Goal: Task Accomplishment & Management: Use online tool/utility

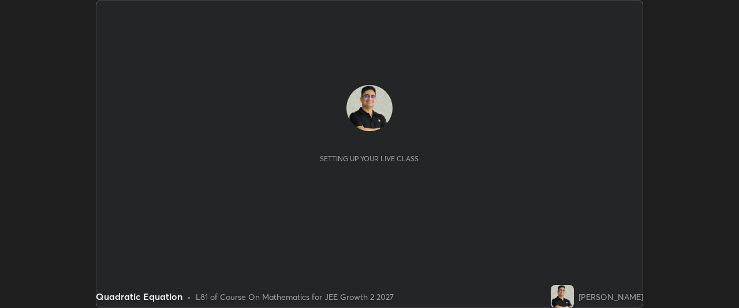
scroll to position [308, 738]
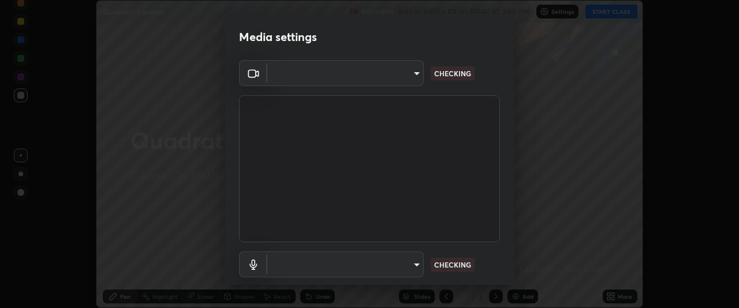
click at [410, 264] on body "Erase all Quadratic Equation Recording WAS SCHEDULED TO START AT 3:00 PM Settin…" at bounding box center [369, 154] width 739 height 308
type input "ffb915138f5094fbba49c7dcbdc0b3377f3315ea980a35094b33733fc21d282d"
type input "communications"
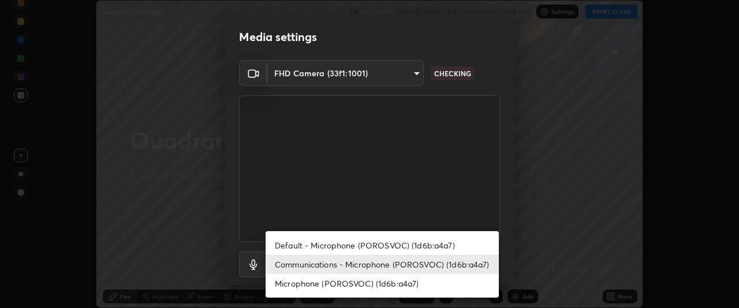
click at [445, 264] on li "Communications - Microphone (POROSVOC) (1d6b:a4a7)" at bounding box center [382, 264] width 233 height 19
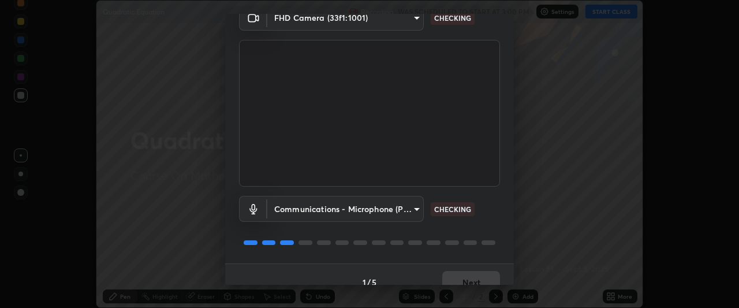
scroll to position [71, 0]
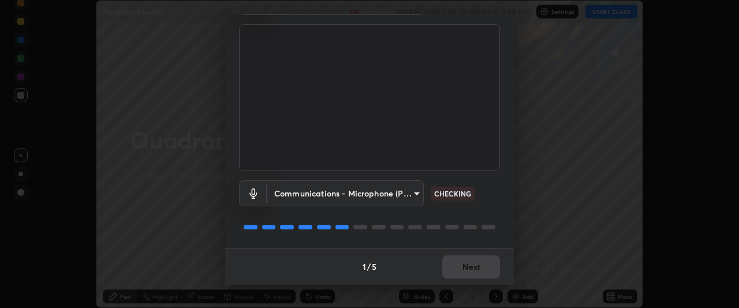
click at [480, 222] on div at bounding box center [369, 227] width 261 height 14
click at [476, 223] on div at bounding box center [369, 227] width 261 height 14
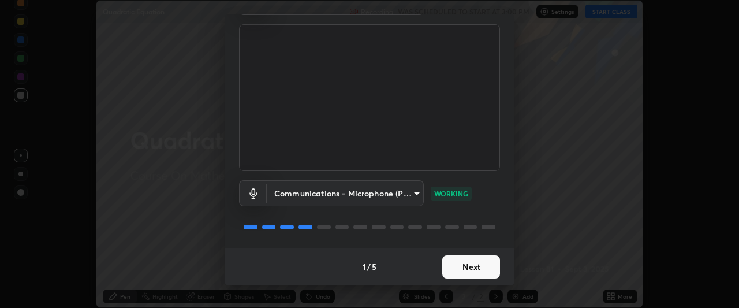
click at [464, 272] on button "Next" at bounding box center [471, 266] width 58 height 23
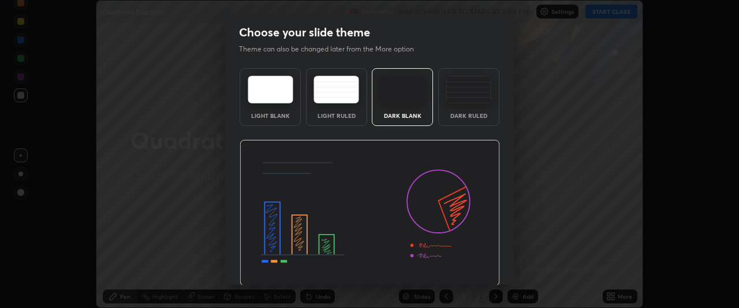
click at [473, 267] on img at bounding box center [370, 213] width 260 height 147
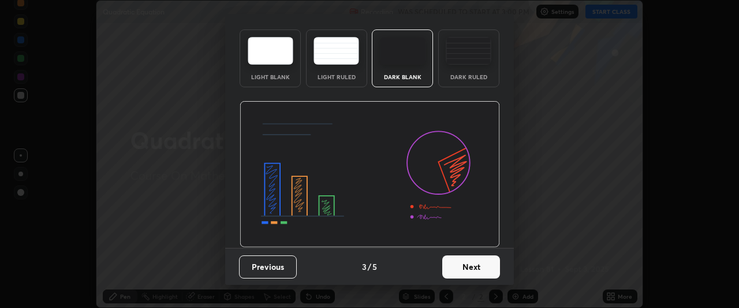
click at [459, 269] on button "Next" at bounding box center [471, 266] width 58 height 23
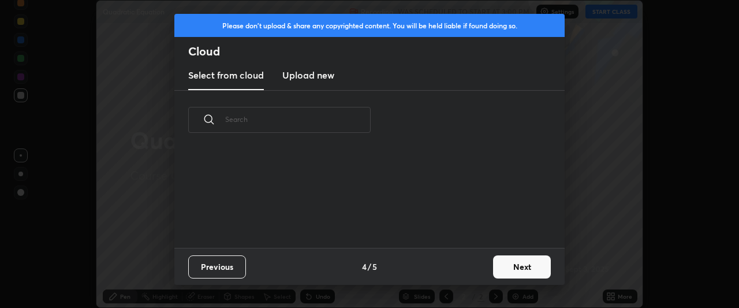
scroll to position [98, 371]
click at [521, 275] on button "Next" at bounding box center [522, 266] width 58 height 23
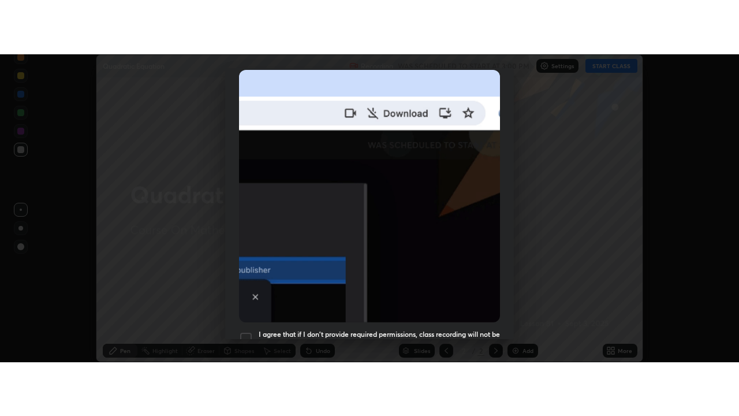
scroll to position [307, 0]
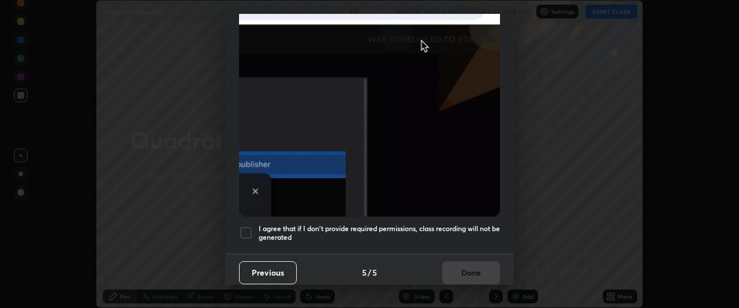
click at [247, 226] on div at bounding box center [246, 233] width 14 height 14
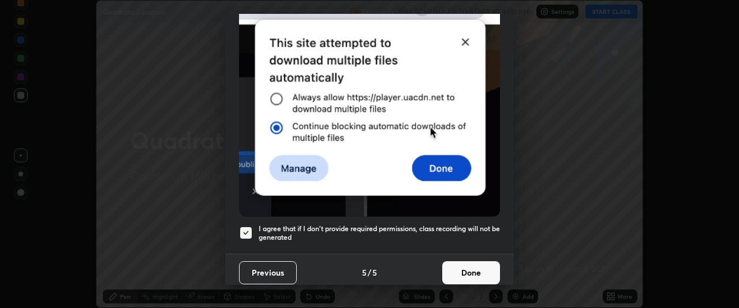
click at [458, 263] on button "Done" at bounding box center [471, 272] width 58 height 23
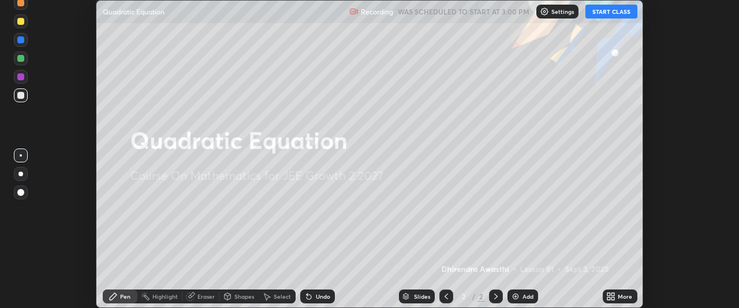
click at [611, 13] on button "START CLASS" at bounding box center [611, 12] width 52 height 14
click at [613, 294] on icon at bounding box center [613, 294] width 3 height 3
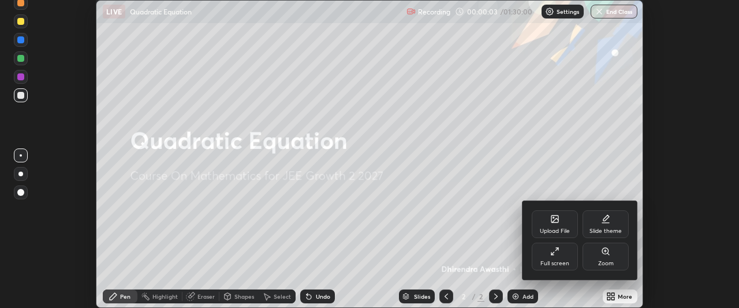
click at [563, 256] on div "Full screen" at bounding box center [555, 256] width 46 height 28
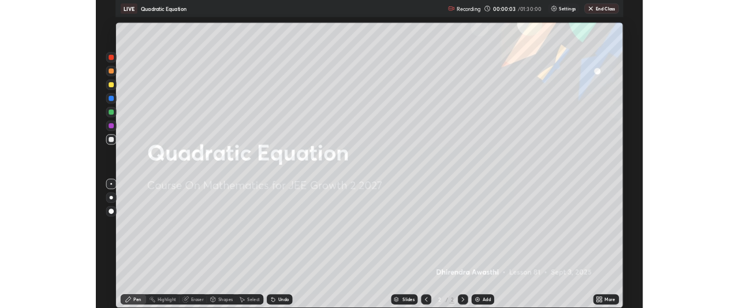
scroll to position [416, 739]
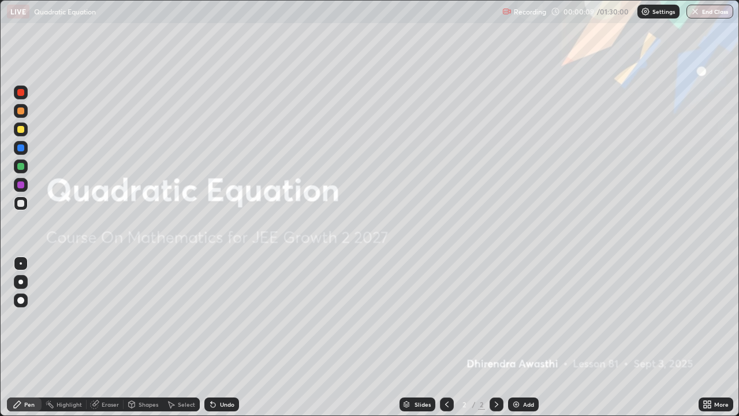
click at [710, 307] on icon at bounding box center [709, 402] width 3 height 3
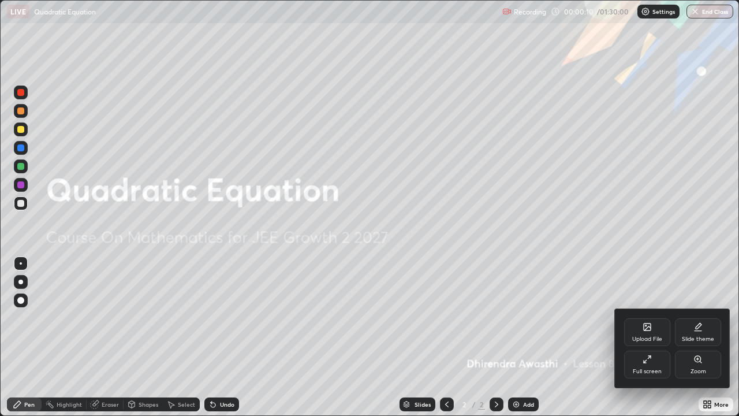
click at [648, 307] on div "Full screen" at bounding box center [647, 364] width 46 height 28
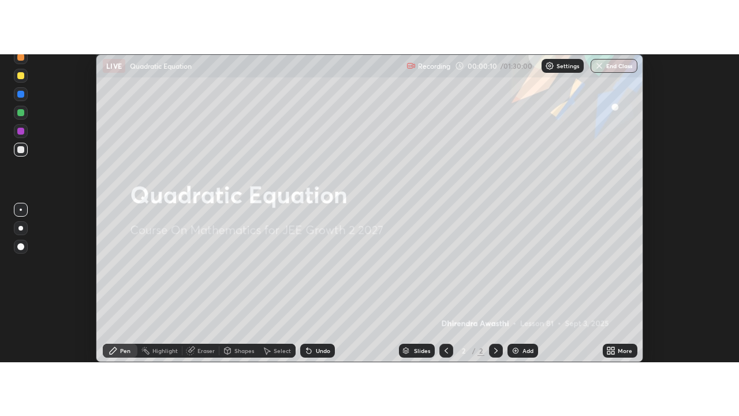
scroll to position [57422, 56991]
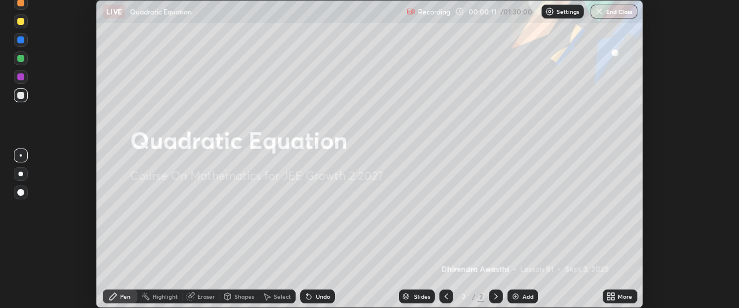
click at [609, 294] on icon at bounding box center [608, 294] width 3 height 3
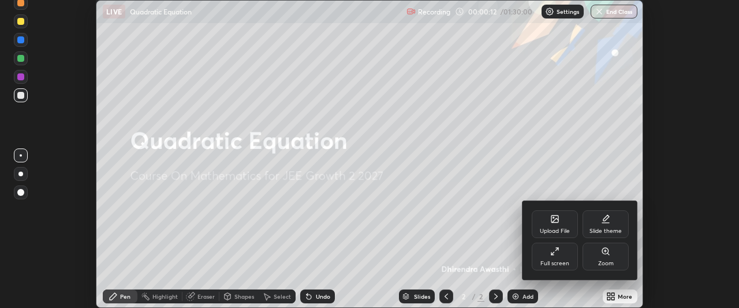
click at [562, 260] on div "Full screen" at bounding box center [554, 263] width 29 height 6
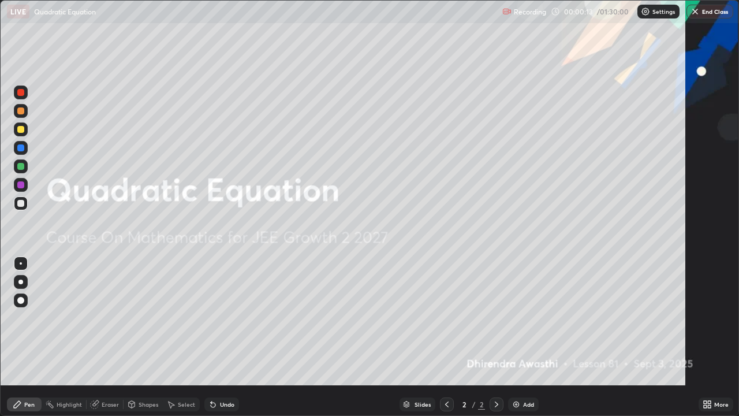
scroll to position [416, 739]
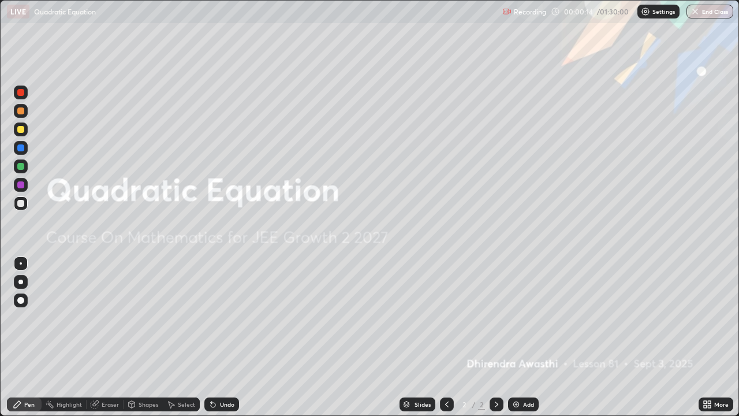
click at [524, 307] on div "Add" at bounding box center [528, 404] width 11 height 6
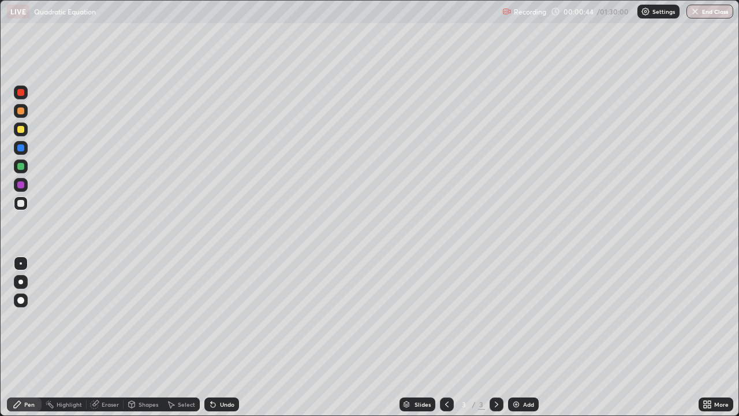
click at [223, 307] on div "Undo" at bounding box center [221, 404] width 35 height 14
click at [22, 110] on div at bounding box center [20, 110] width 7 height 7
click at [227, 307] on div "Undo" at bounding box center [227, 404] width 14 height 6
click at [230, 307] on div "Undo" at bounding box center [227, 404] width 14 height 6
click at [225, 307] on div "Undo" at bounding box center [227, 404] width 14 height 6
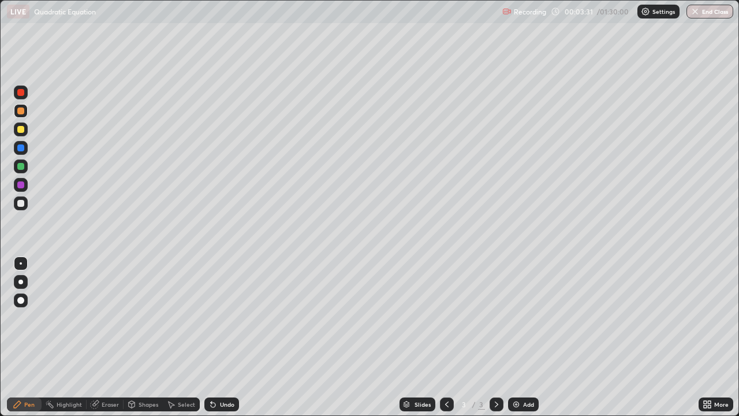
click at [223, 307] on div "Undo" at bounding box center [221, 404] width 35 height 14
click at [225, 307] on div "Undo" at bounding box center [227, 404] width 14 height 6
click at [224, 307] on div "Undo" at bounding box center [221, 404] width 35 height 14
click at [223, 307] on div "Undo" at bounding box center [221, 404] width 35 height 14
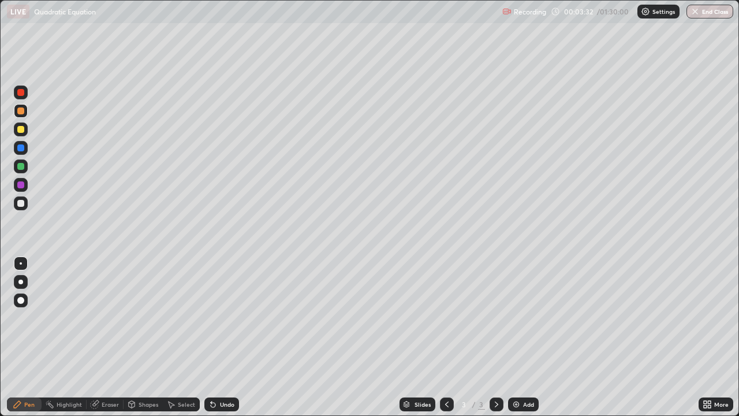
click at [222, 307] on div "Undo" at bounding box center [221, 404] width 35 height 14
click at [223, 307] on div "Undo" at bounding box center [221, 404] width 35 height 14
click at [222, 307] on div "Undo" at bounding box center [227, 404] width 14 height 6
click at [220, 307] on div "Undo" at bounding box center [227, 404] width 14 height 6
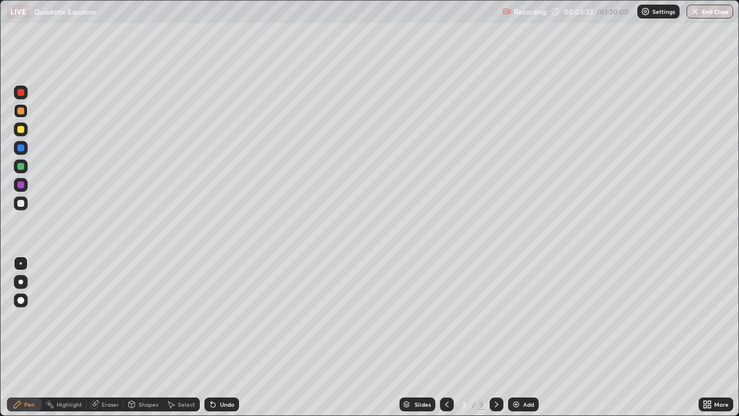
click at [220, 307] on div "Undo" at bounding box center [227, 404] width 14 height 6
click at [16, 149] on div at bounding box center [21, 148] width 14 height 14
click at [23, 113] on div at bounding box center [20, 110] width 7 height 7
click at [515, 307] on img at bounding box center [515, 403] width 9 height 9
click at [21, 205] on div at bounding box center [20, 203] width 7 height 7
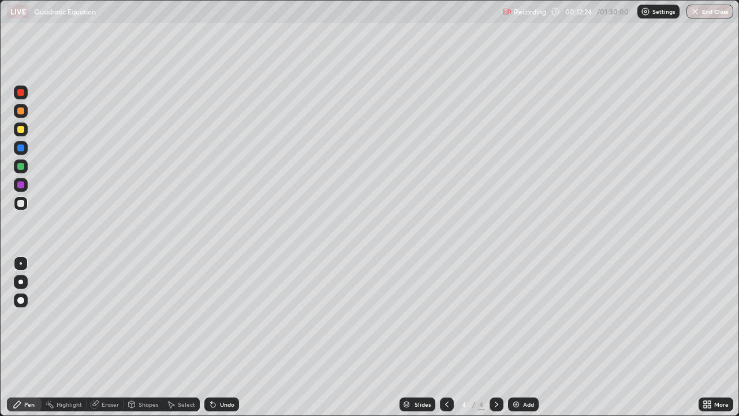
click at [20, 132] on div at bounding box center [20, 129] width 7 height 7
click at [21, 204] on div at bounding box center [20, 203] width 7 height 7
click at [22, 111] on div at bounding box center [20, 110] width 7 height 7
click at [20, 187] on div at bounding box center [20, 184] width 7 height 7
click at [22, 204] on div at bounding box center [20, 203] width 7 height 7
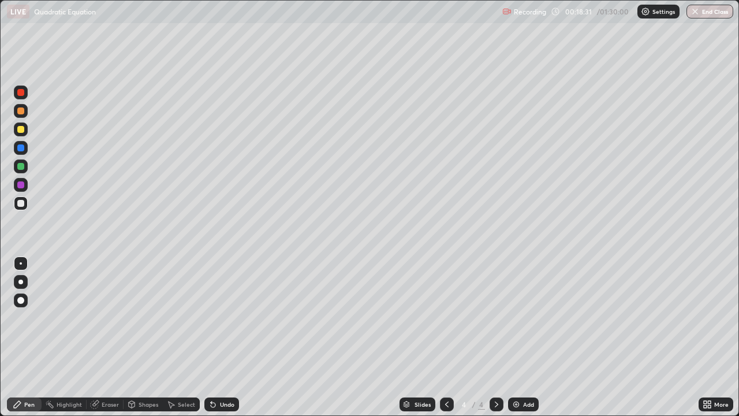
click at [220, 307] on div "Undo" at bounding box center [227, 404] width 14 height 6
click at [107, 307] on div "Eraser" at bounding box center [110, 404] width 17 height 6
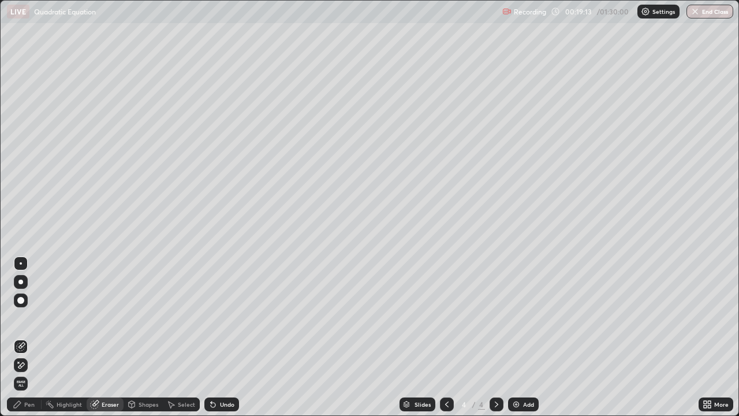
click at [31, 307] on div "Pen" at bounding box center [29, 404] width 10 height 6
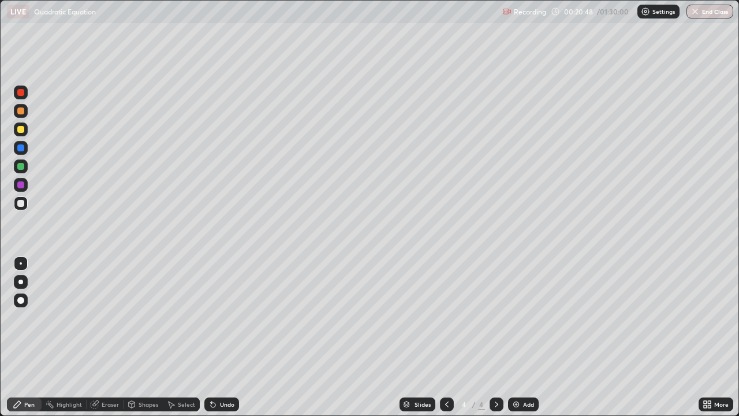
click at [23, 111] on div at bounding box center [20, 110] width 7 height 7
click at [22, 204] on div at bounding box center [20, 203] width 7 height 7
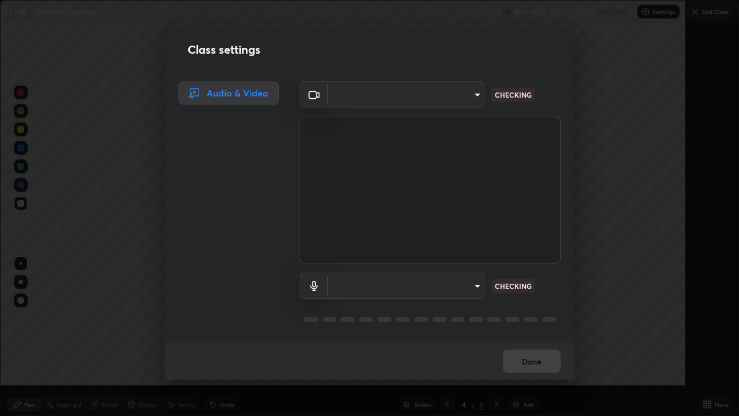
scroll to position [416, 739]
type input "ffb915138f5094fbba49c7dcbdc0b3377f3315ea980a35094b33733fc21d282d"
type input "communications"
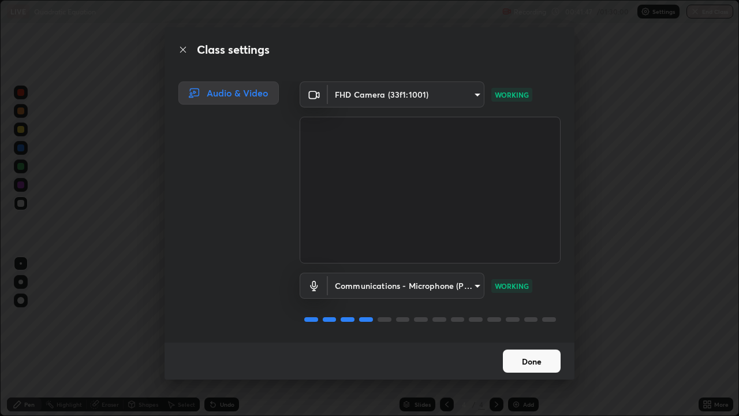
click at [473, 98] on body "Erase all LIVE Quadratic Equation Recording 00:41:47 / 01:30:00 Settings End Cl…" at bounding box center [369, 208] width 739 height 416
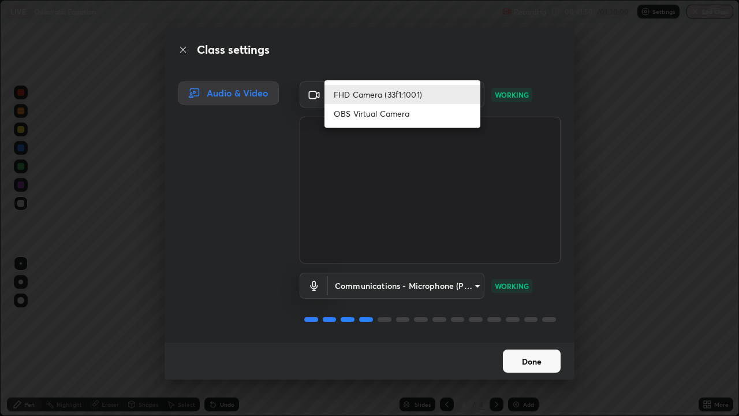
click at [587, 129] on div at bounding box center [369, 208] width 739 height 416
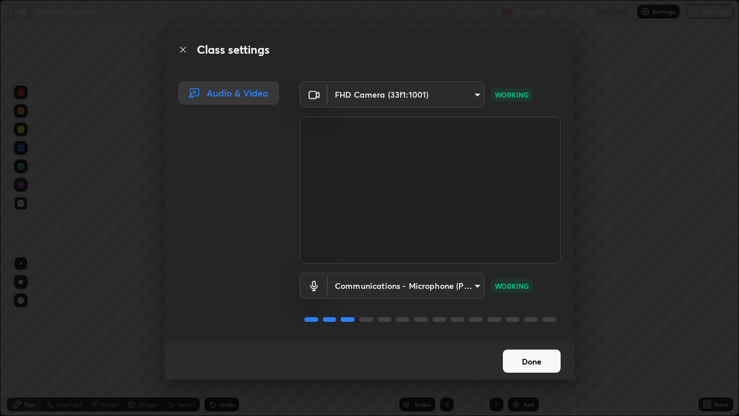
click at [537, 307] on button "Done" at bounding box center [532, 360] width 58 height 23
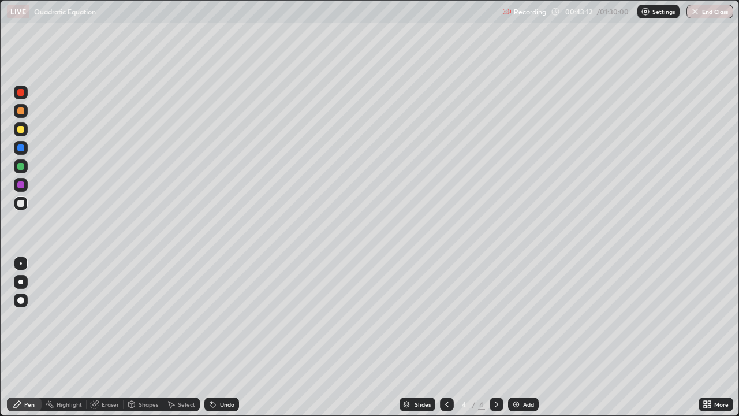
click at [21, 204] on div at bounding box center [20, 203] width 7 height 7
click at [517, 307] on img at bounding box center [515, 403] width 9 height 9
click at [20, 204] on div at bounding box center [20, 203] width 7 height 7
click at [220, 307] on div "Undo" at bounding box center [227, 404] width 14 height 6
click at [21, 168] on div at bounding box center [20, 166] width 7 height 7
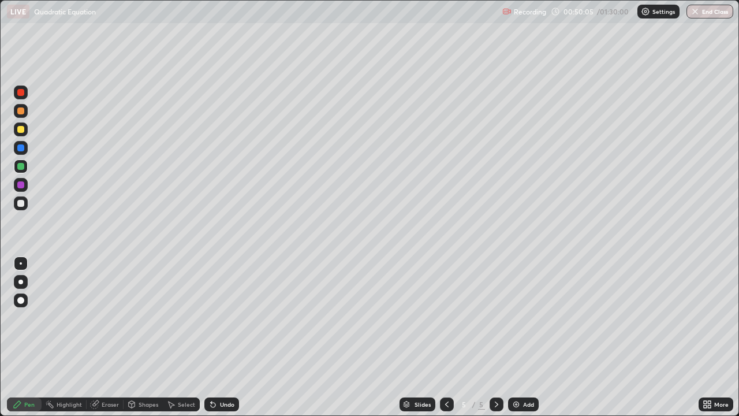
click at [22, 148] on div at bounding box center [20, 147] width 7 height 7
click at [23, 186] on div at bounding box center [20, 184] width 7 height 7
click at [21, 111] on div at bounding box center [20, 110] width 7 height 7
click at [110, 307] on div "Eraser" at bounding box center [110, 404] width 17 height 6
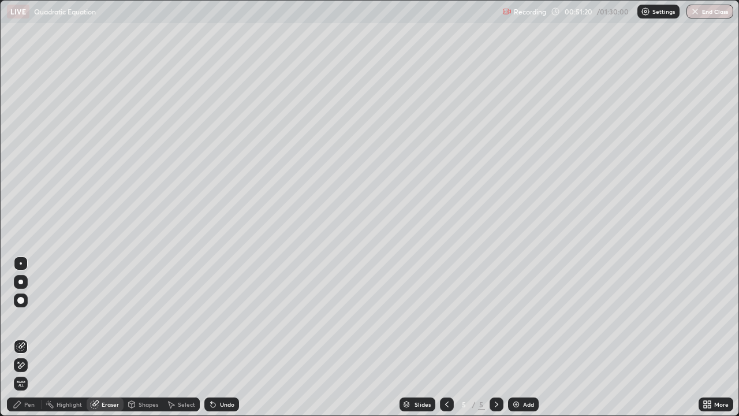
click at [36, 307] on div "Pen" at bounding box center [24, 404] width 35 height 14
click at [30, 307] on div "Pen" at bounding box center [24, 404] width 35 height 14
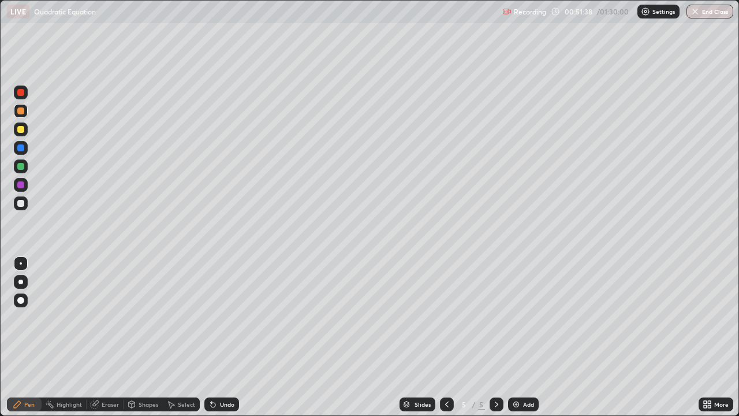
click at [225, 307] on div "Undo" at bounding box center [227, 404] width 14 height 6
click at [224, 307] on div "Undo" at bounding box center [227, 404] width 14 height 6
click at [222, 307] on div "Undo" at bounding box center [227, 404] width 14 height 6
click at [19, 147] on div at bounding box center [20, 147] width 7 height 7
click at [222, 307] on div "Undo" at bounding box center [227, 404] width 14 height 6
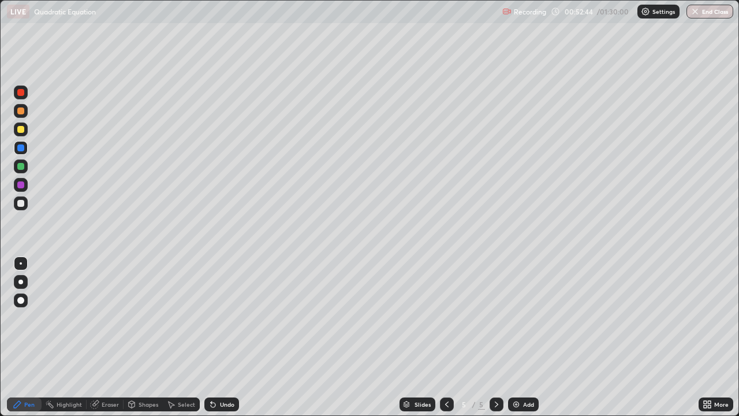
click at [220, 307] on div "Undo" at bounding box center [227, 404] width 14 height 6
click at [217, 307] on div "Undo" at bounding box center [221, 404] width 35 height 14
click at [218, 307] on div "Undo" at bounding box center [221, 404] width 35 height 14
click at [220, 307] on div "Undo" at bounding box center [227, 404] width 14 height 6
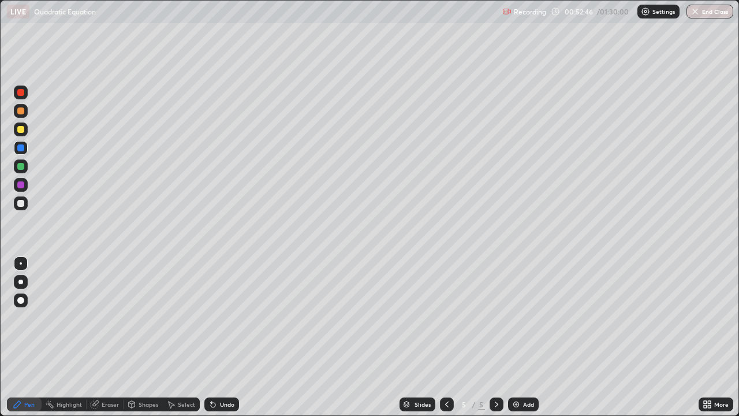
click at [222, 307] on div "Undo" at bounding box center [227, 404] width 14 height 6
click at [221, 307] on div "Undo" at bounding box center [227, 404] width 14 height 6
click at [215, 307] on div "Undo" at bounding box center [221, 404] width 35 height 14
click at [520, 307] on img at bounding box center [515, 403] width 9 height 9
click at [25, 204] on div at bounding box center [21, 203] width 14 height 14
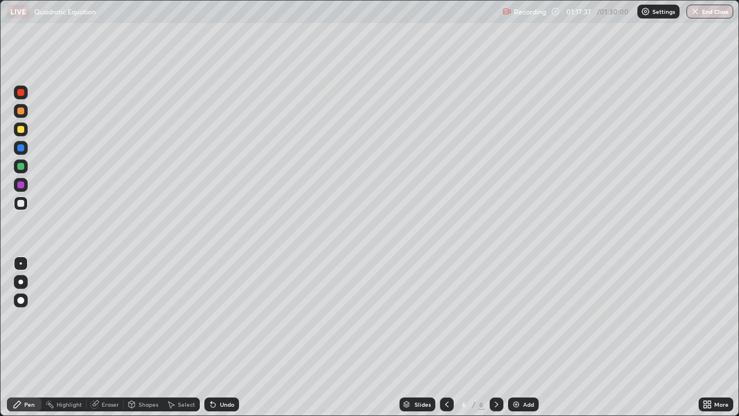
click at [217, 307] on div "Undo" at bounding box center [221, 404] width 35 height 14
click at [222, 307] on div "Undo" at bounding box center [227, 404] width 14 height 6
click at [23, 186] on div at bounding box center [20, 184] width 7 height 7
click at [21, 166] on div at bounding box center [20, 166] width 7 height 7
click at [24, 146] on div at bounding box center [20, 147] width 7 height 7
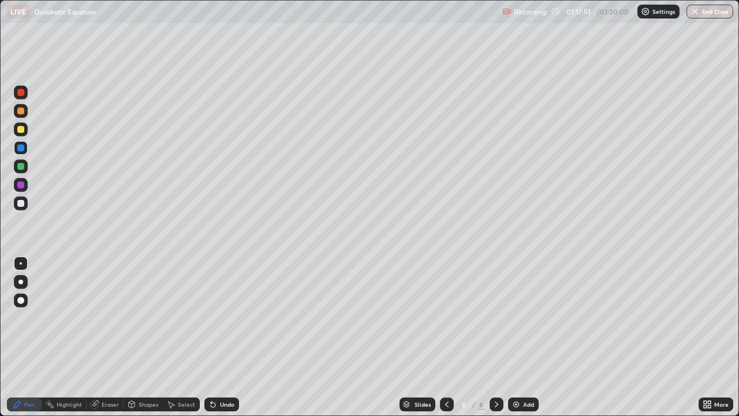
click at [23, 131] on div at bounding box center [20, 129] width 7 height 7
click at [23, 203] on div at bounding box center [20, 203] width 7 height 7
click at [21, 149] on div at bounding box center [20, 147] width 7 height 7
click at [24, 130] on div at bounding box center [20, 129] width 7 height 7
click at [21, 110] on div at bounding box center [20, 110] width 7 height 7
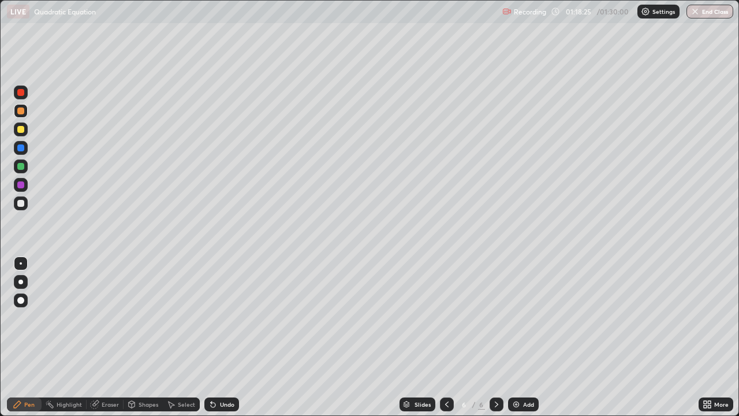
click at [21, 90] on div at bounding box center [20, 92] width 7 height 7
click at [712, 17] on button "End Class" at bounding box center [709, 12] width 47 height 14
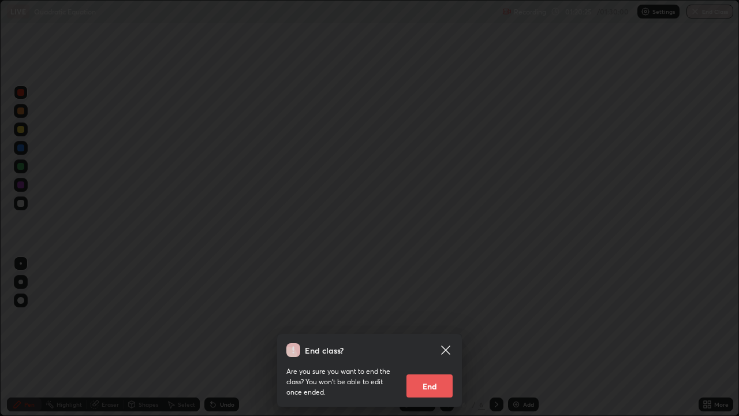
click at [430, 307] on button "End" at bounding box center [429, 385] width 46 height 23
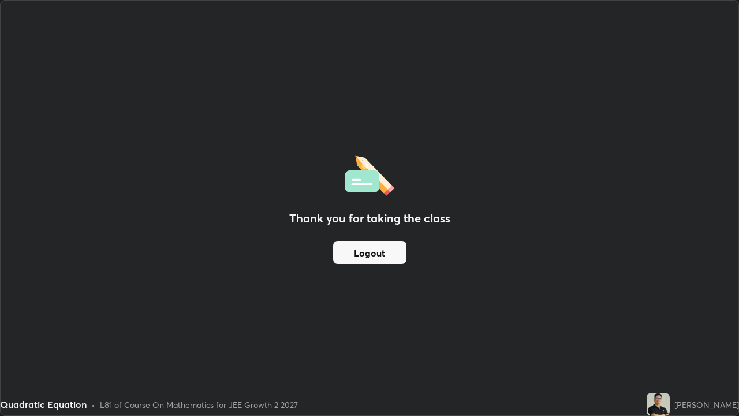
click at [383, 249] on button "Logout" at bounding box center [369, 252] width 73 height 23
click at [380, 255] on button "Logout" at bounding box center [369, 252] width 73 height 23
click at [379, 253] on button "Logout" at bounding box center [369, 252] width 73 height 23
